Goal: Transaction & Acquisition: Purchase product/service

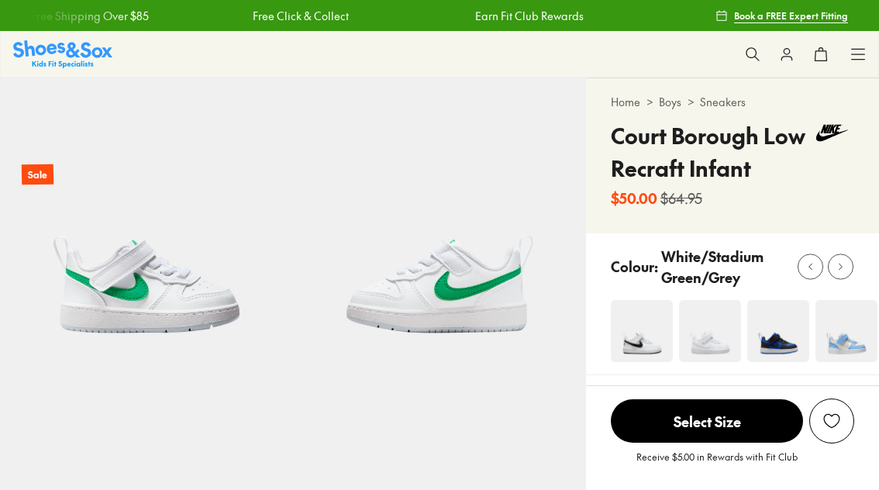
select select "*"
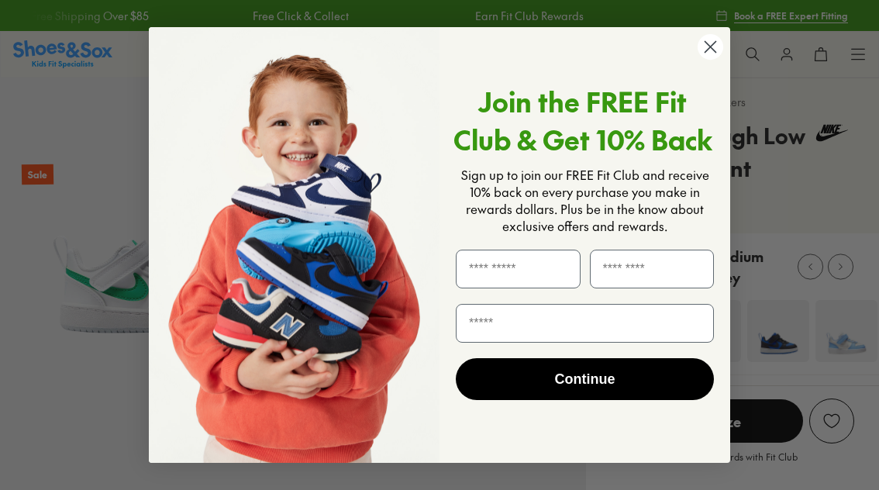
click at [710, 50] on circle "Close dialog" at bounding box center [710, 47] width 26 height 26
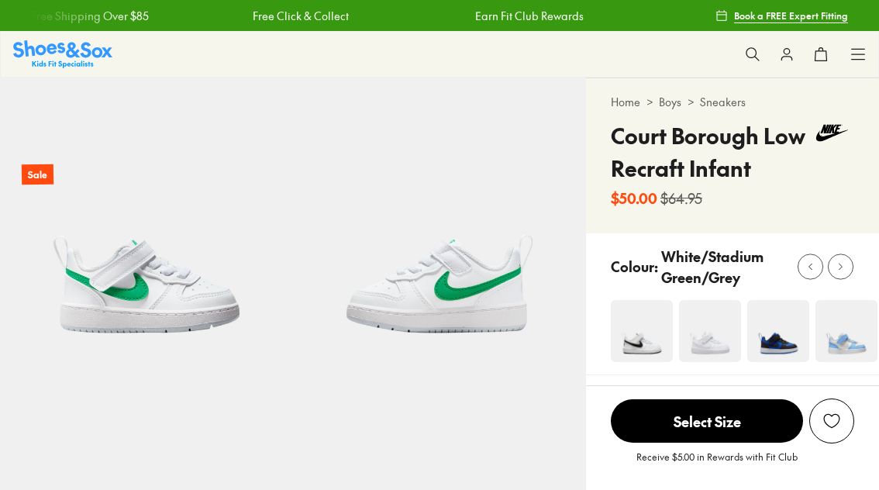
click at [716, 339] on img at bounding box center [710, 331] width 62 height 62
click at [852, 453] on div "Receive $5.00 in Rewards with Fit Club" at bounding box center [732, 460] width 293 height 34
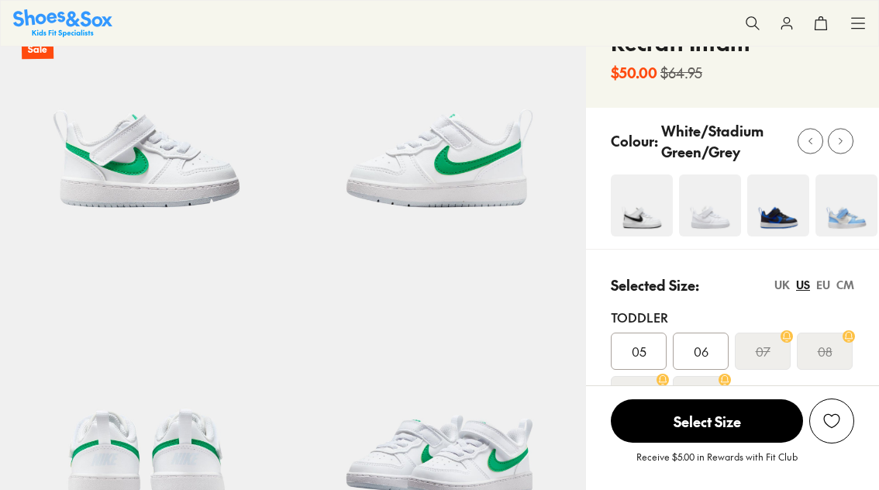
scroll to position [126, 0]
select select "*"
